Goal: Contribute content: Contribute content

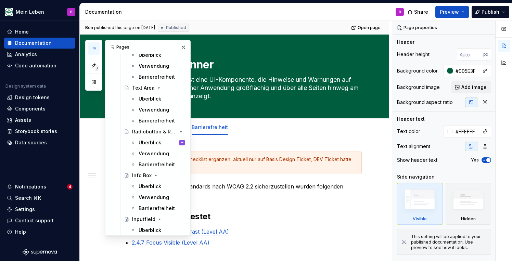
scroll to position [372, 0]
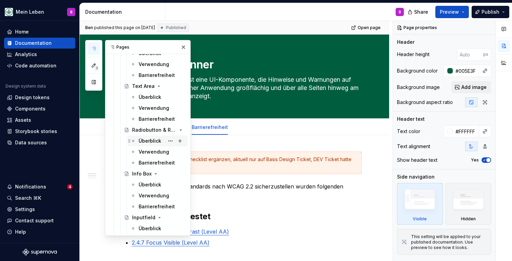
click at [152, 141] on div "Überblick" at bounding box center [150, 141] width 23 height 7
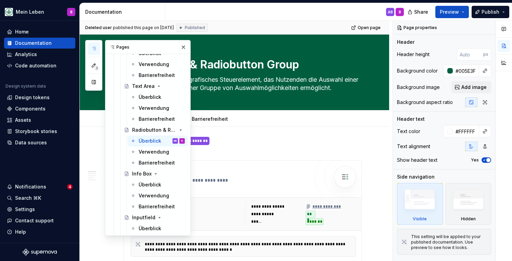
click at [93, 51] on icon "button" at bounding box center [93, 48] width 5 height 5
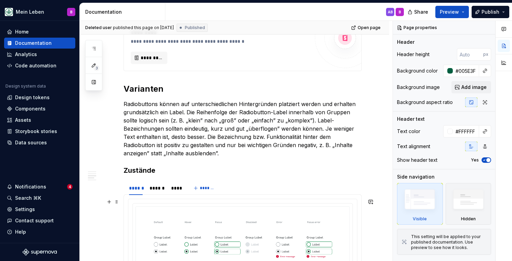
scroll to position [459, 0]
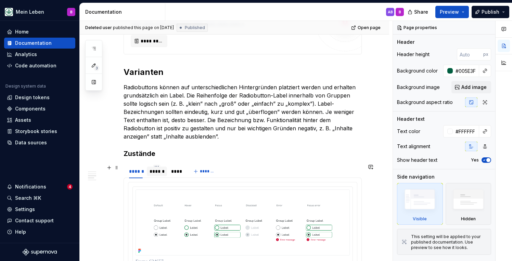
click at [158, 175] on div "******" at bounding box center [157, 172] width 20 height 10
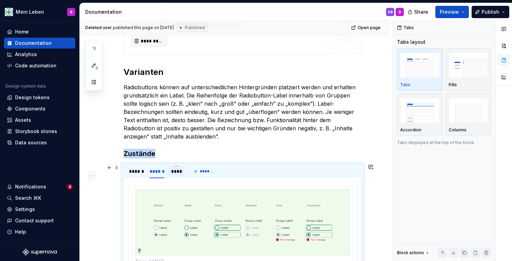
click at [172, 170] on div "****" at bounding box center [176, 171] width 11 height 7
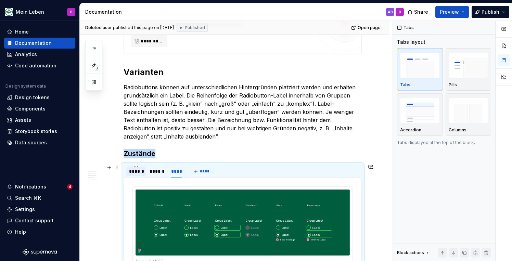
click at [138, 171] on div "******" at bounding box center [136, 171] width 14 height 7
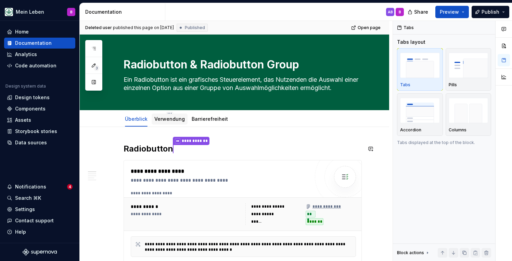
scroll to position [0, 0]
click at [164, 124] on div "Verwendung" at bounding box center [170, 119] width 36 height 11
click at [170, 120] on link "Verwendung" at bounding box center [169, 119] width 30 height 6
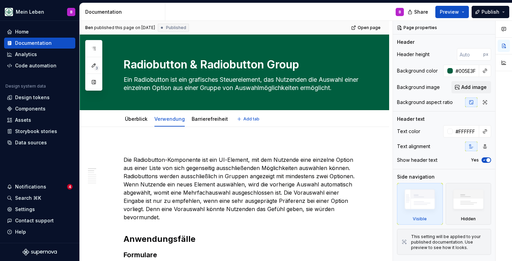
type textarea "*"
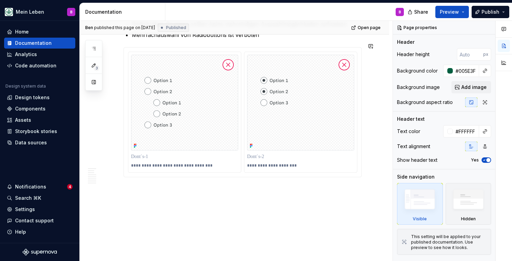
scroll to position [1098, 0]
click at [343, 163] on p "**********" at bounding box center [301, 165] width 109 height 5
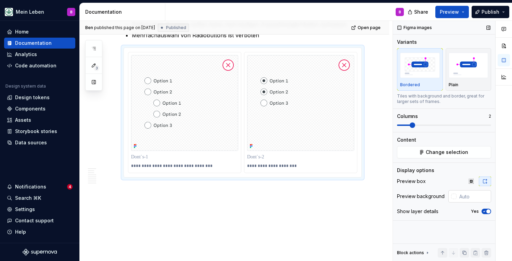
click at [462, 196] on input "text" at bounding box center [474, 196] width 35 height 12
type input "ffffff"
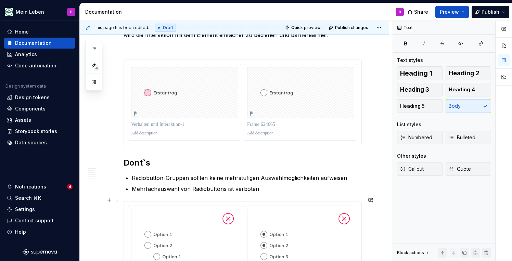
scroll to position [943, 0]
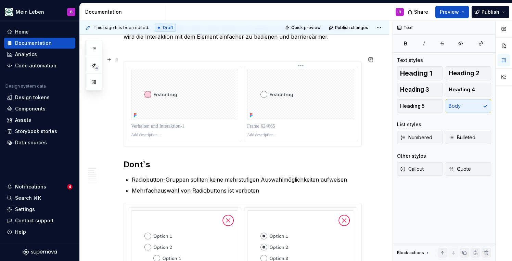
click at [311, 135] on div at bounding box center [300, 135] width 107 height 8
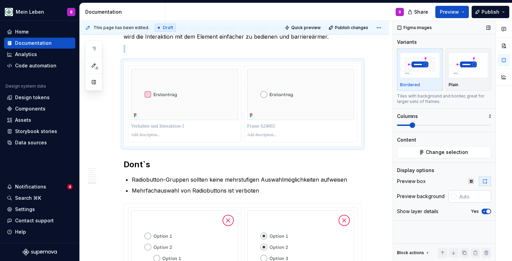
click at [476, 196] on input "text" at bounding box center [474, 196] width 35 height 12
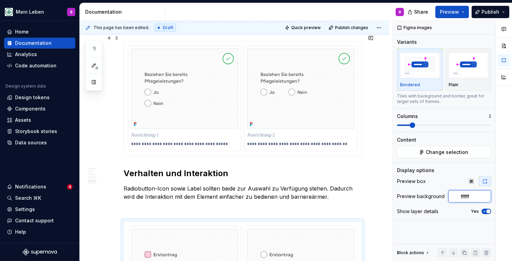
scroll to position [777, 0]
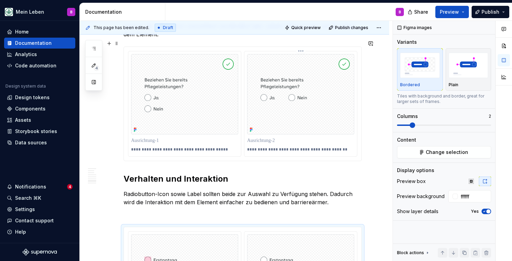
type input "#FFFFFF"
click at [332, 128] on img at bounding box center [300, 94] width 107 height 80
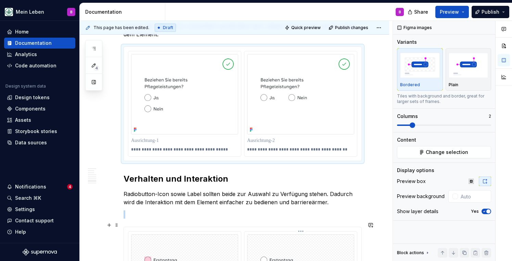
click at [341, 251] on img at bounding box center [300, 259] width 107 height 51
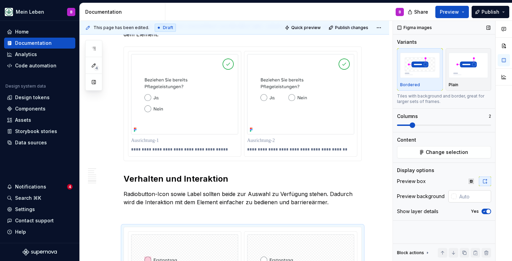
click at [461, 196] on input "text" at bounding box center [474, 196] width 35 height 12
type input "ffffff"
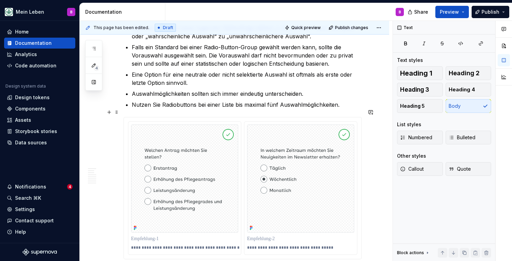
scroll to position [356, 0]
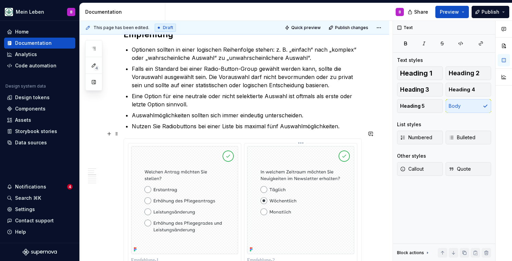
click at [313, 196] on img at bounding box center [300, 200] width 107 height 108
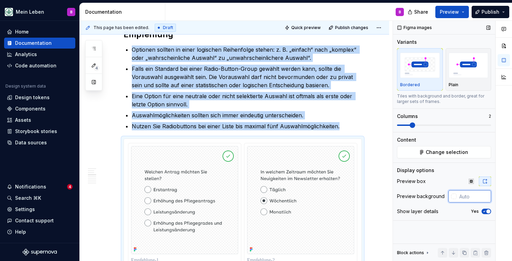
click at [465, 198] on input "text" at bounding box center [474, 196] width 35 height 12
type textarea "*"
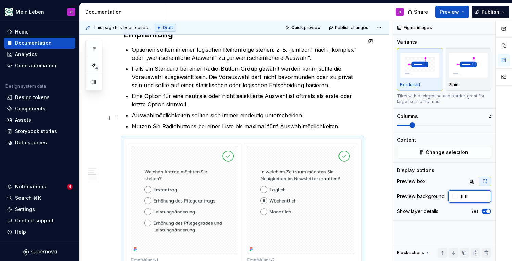
type input "ffffff"
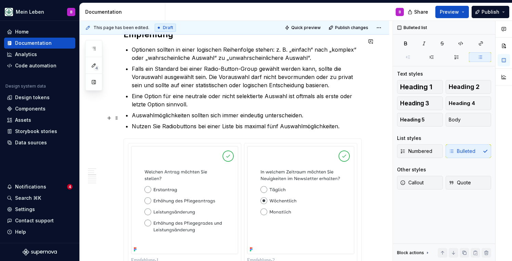
click at [345, 113] on ul "Optionen sollten in einer logischen Reihenfolge stehen: z. B. „einfach“ nach „k…" at bounding box center [247, 88] width 230 height 85
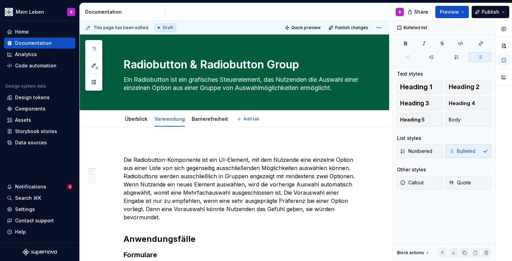
scroll to position [0, 0]
click at [196, 119] on link "Barrierefreiheit" at bounding box center [210, 119] width 36 height 6
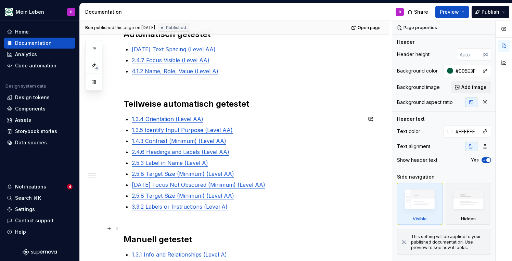
scroll to position [157, 0]
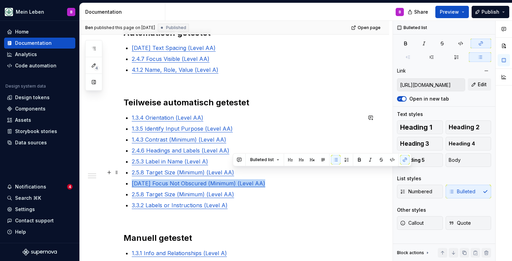
drag, startPoint x: 269, startPoint y: 185, endPoint x: 268, endPoint y: 176, distance: 9.1
click at [268, 176] on ul "1.3.4 Orientation (Level AA) 1.3.5 Identify Input Purpose (Level AA) 1.4.3 Cont…" at bounding box center [247, 162] width 230 height 96
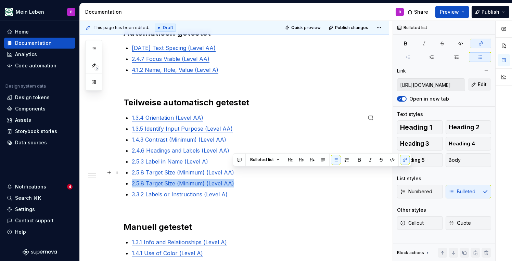
drag, startPoint x: 243, startPoint y: 182, endPoint x: 243, endPoint y: 173, distance: 9.2
click at [243, 173] on ul "1.3.4 Orientation (Level AA) 1.3.5 Identify Input Purpose (Level AA) 1.4.3 Cont…" at bounding box center [247, 156] width 230 height 85
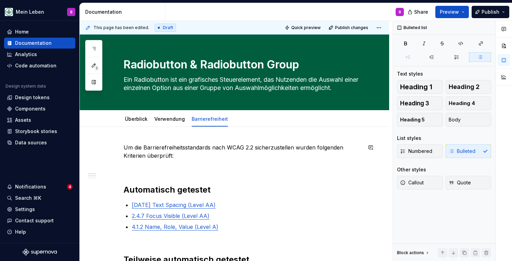
scroll to position [0, 0]
click at [176, 120] on link "Verwendung" at bounding box center [169, 119] width 30 height 6
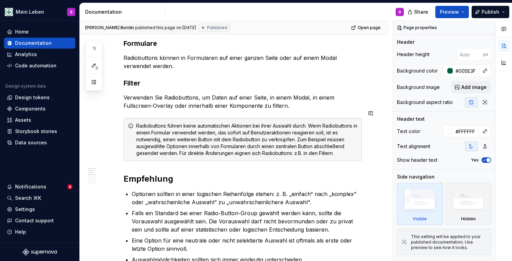
scroll to position [225, 0]
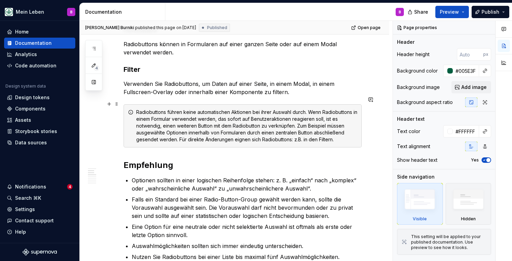
click at [226, 113] on div "Radiobuttons führen keine automatischen Aktionen bei ihrer Auswahl durch. Wenn …" at bounding box center [246, 126] width 221 height 34
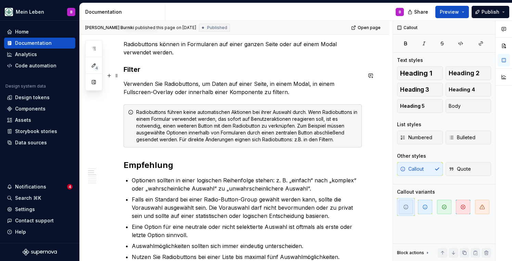
click at [210, 87] on p "Verwenden Sie Radiobuttons, um Daten auf einer Seite, in einem Modal, in einem …" at bounding box center [243, 88] width 238 height 16
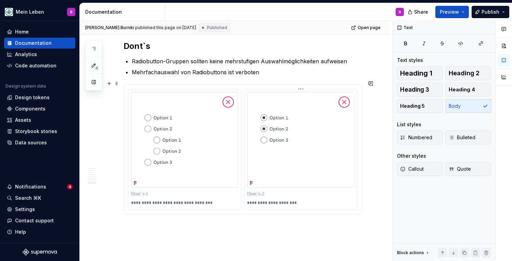
scroll to position [1094, 0]
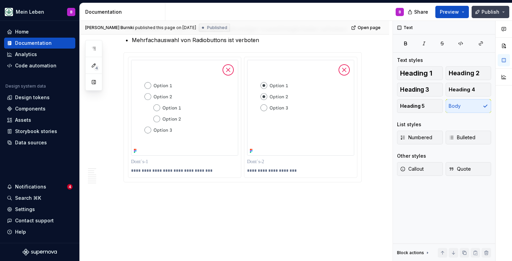
click at [480, 9] on button "Publish" at bounding box center [491, 12] width 38 height 12
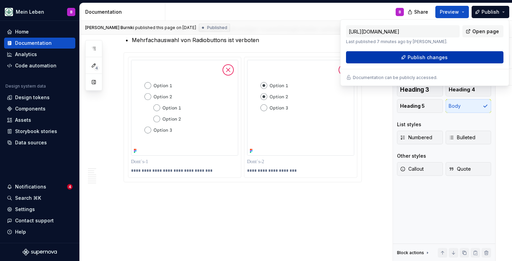
click at [410, 59] on span "Publish changes" at bounding box center [428, 57] width 40 height 7
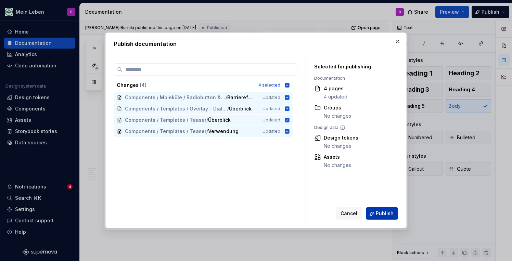
click at [379, 212] on span "Publish" at bounding box center [385, 214] width 18 height 7
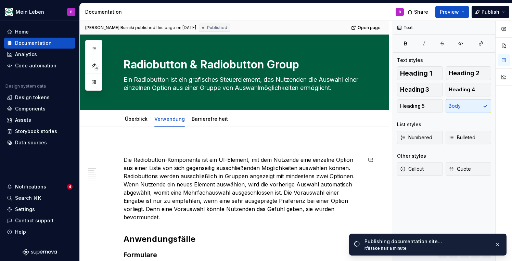
scroll to position [0, 0]
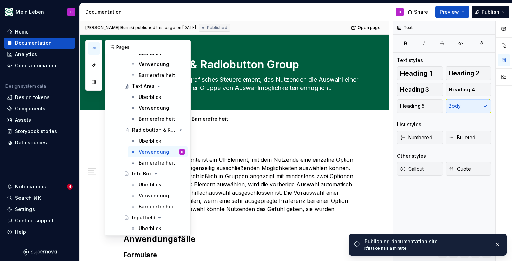
click at [96, 47] on icon "button" at bounding box center [93, 48] width 5 height 5
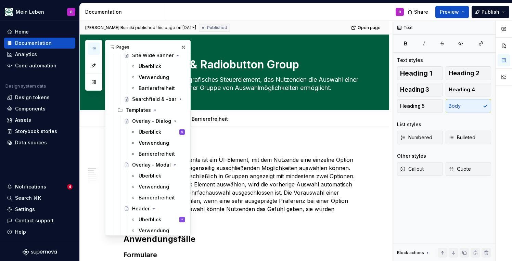
scroll to position [1044, 0]
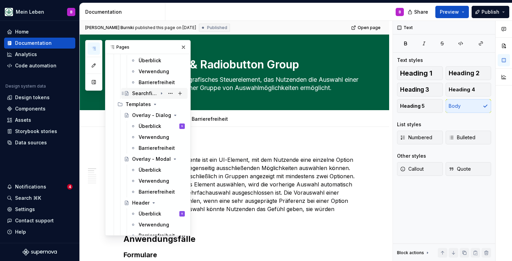
click at [146, 93] on div "Searchfield & -bar" at bounding box center [144, 93] width 25 height 7
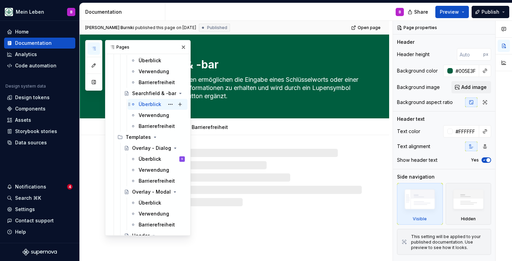
click at [147, 104] on div "Überblick" at bounding box center [150, 104] width 23 height 7
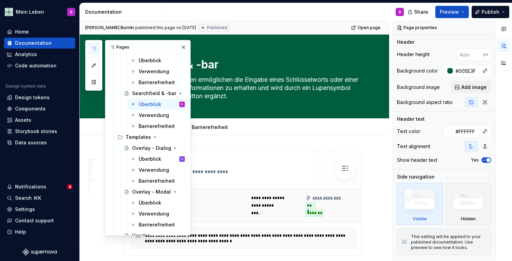
click at [94, 47] on icon "button" at bounding box center [93, 48] width 3 height 3
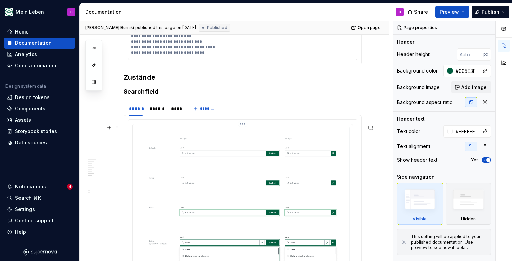
scroll to position [1012, 0]
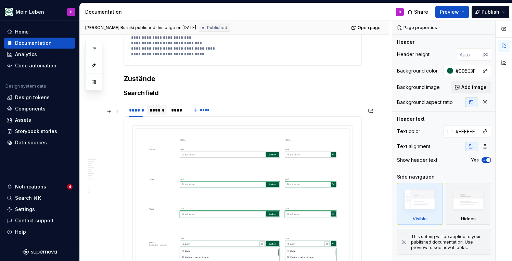
click at [157, 114] on div "******" at bounding box center [157, 110] width 15 height 7
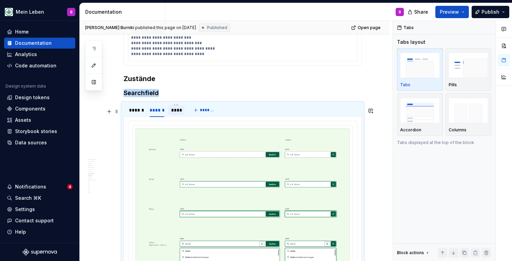
click at [172, 114] on div "****" at bounding box center [176, 110] width 11 height 7
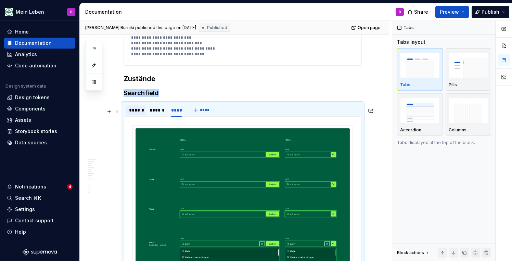
click at [138, 114] on div "******" at bounding box center [136, 110] width 14 height 7
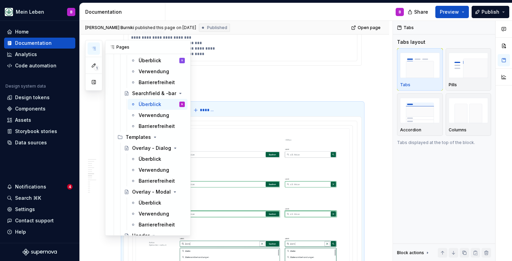
click at [97, 51] on button "button" at bounding box center [94, 48] width 12 height 12
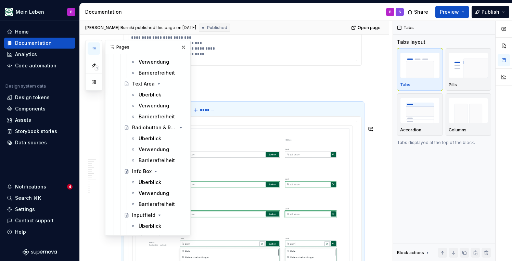
scroll to position [372, 0]
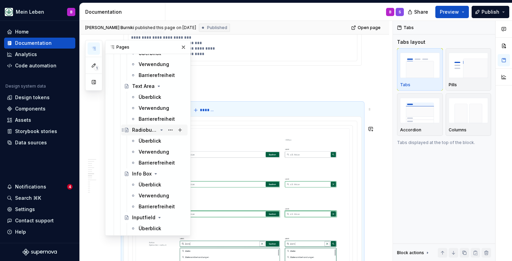
click at [149, 132] on div "Radiobutton & Radiobutton Group" at bounding box center [144, 130] width 25 height 7
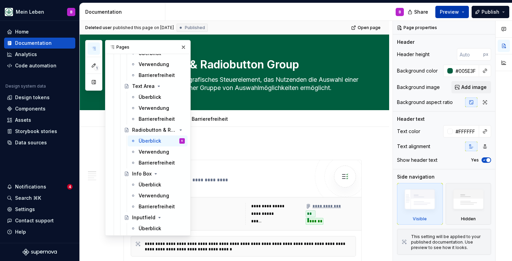
click at [466, 12] on button "Preview" at bounding box center [452, 12] width 34 height 12
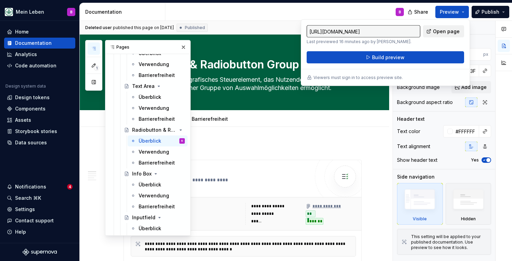
click at [445, 31] on span "Open page" at bounding box center [446, 31] width 27 height 7
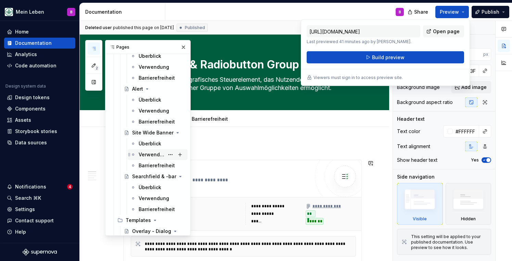
scroll to position [979, 0]
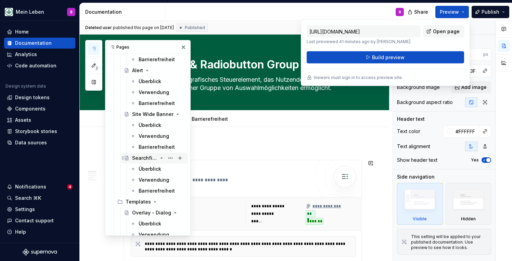
click at [142, 158] on div "Searchfield & -bar" at bounding box center [144, 158] width 25 height 7
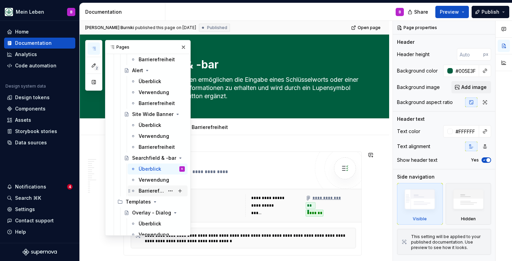
click at [148, 192] on div "Barrierefreiheit" at bounding box center [152, 191] width 26 height 7
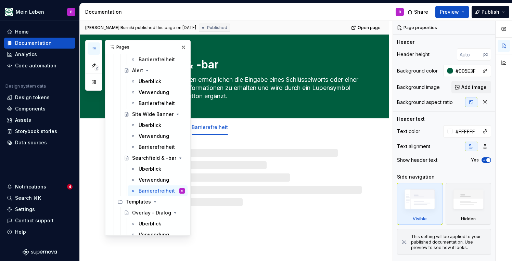
click at [91, 48] on icon "button" at bounding box center [93, 48] width 5 height 5
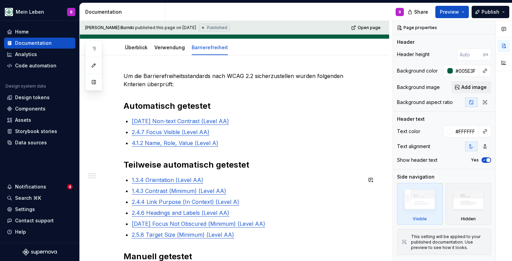
scroll to position [78, 0]
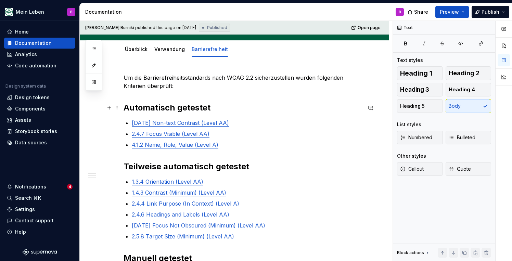
click at [124, 104] on strong "Automatisch getestet" at bounding box center [167, 108] width 87 height 10
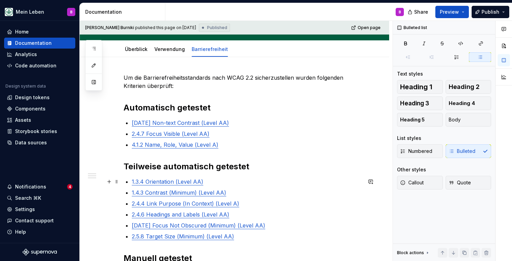
click at [209, 182] on p "1.3.4 Orientation (Level AA)" at bounding box center [247, 182] width 230 height 8
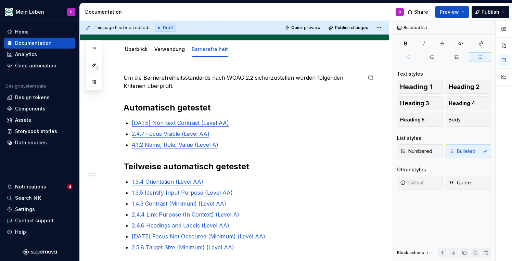
scroll to position [113, 0]
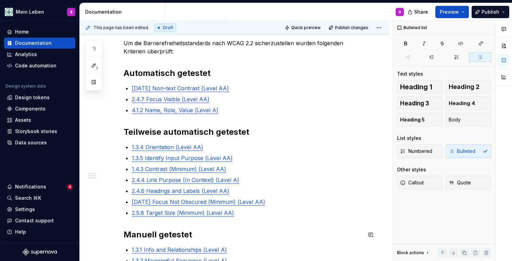
click at [252, 218] on div "Um die Barrierefreiheitsstandards nach WCAG 2.2 sicherzustellen wurden folgende…" at bounding box center [243, 232] width 238 height 386
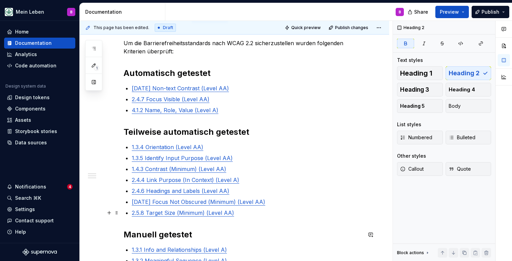
click at [247, 213] on p "2.5.8 Target Size (Minimum) (Level AA)" at bounding box center [247, 213] width 230 height 8
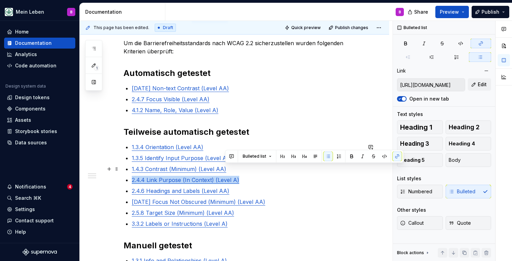
drag, startPoint x: 245, startPoint y: 182, endPoint x: 244, endPoint y: 174, distance: 8.6
click at [244, 174] on ul "1.3.4 Orientation (Level AA) 1.3.5 Identify Input Purpose (Level AA) 1.4.3 Cont…" at bounding box center [247, 185] width 230 height 85
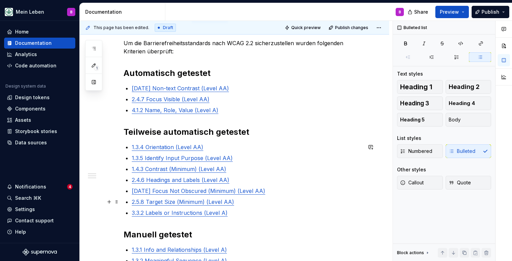
click at [238, 200] on p "2.5.8 Target Size (Minimum) (Level AA)" at bounding box center [247, 202] width 230 height 8
click at [271, 191] on p "[DATE] Focus Not Obscured (Minimum) (Level AA)" at bounding box center [247, 191] width 230 height 8
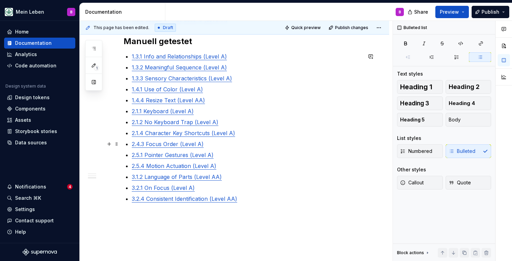
scroll to position [307, 0]
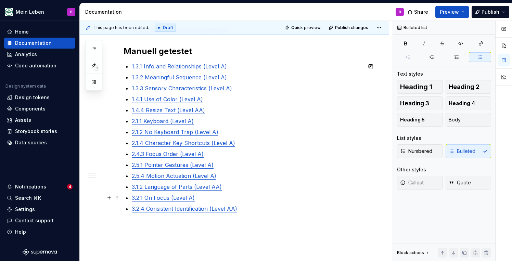
click at [217, 194] on p "3.2.1 On Focus (Level A)" at bounding box center [247, 198] width 230 height 8
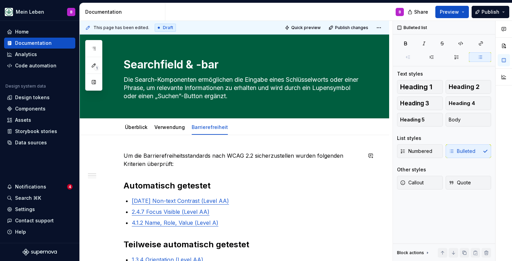
scroll to position [0, 0]
click at [485, 10] on span "Publish" at bounding box center [491, 12] width 18 height 7
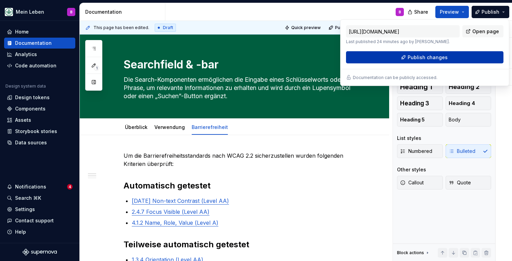
click at [424, 54] on span "Publish changes" at bounding box center [428, 57] width 40 height 7
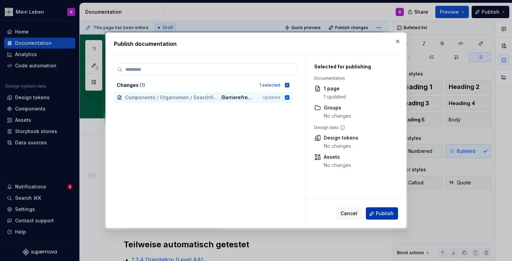
click at [381, 215] on span "Publish" at bounding box center [385, 214] width 18 height 7
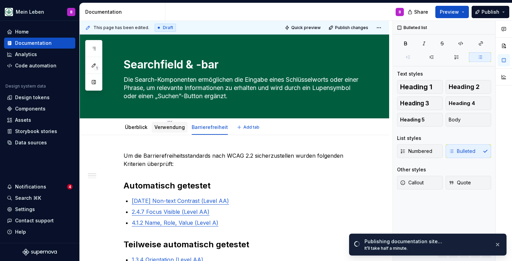
click at [165, 131] on div "Verwendung" at bounding box center [170, 127] width 36 height 11
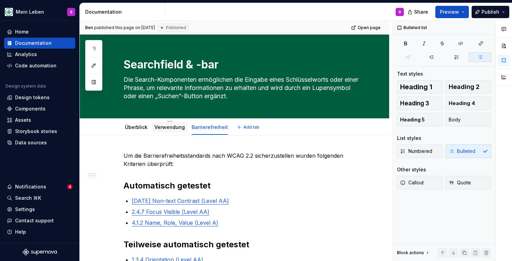
click at [165, 129] on link "Verwendung" at bounding box center [169, 127] width 30 height 6
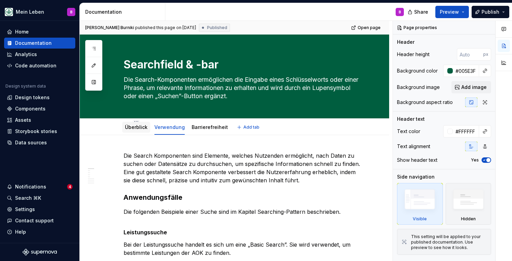
click at [143, 131] on div "Überblick" at bounding box center [136, 127] width 28 height 11
click at [132, 126] on link "Überblick" at bounding box center [136, 127] width 23 height 6
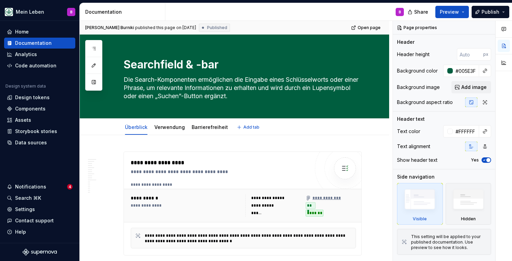
type textarea "*"
